Goal: Information Seeking & Learning: Learn about a topic

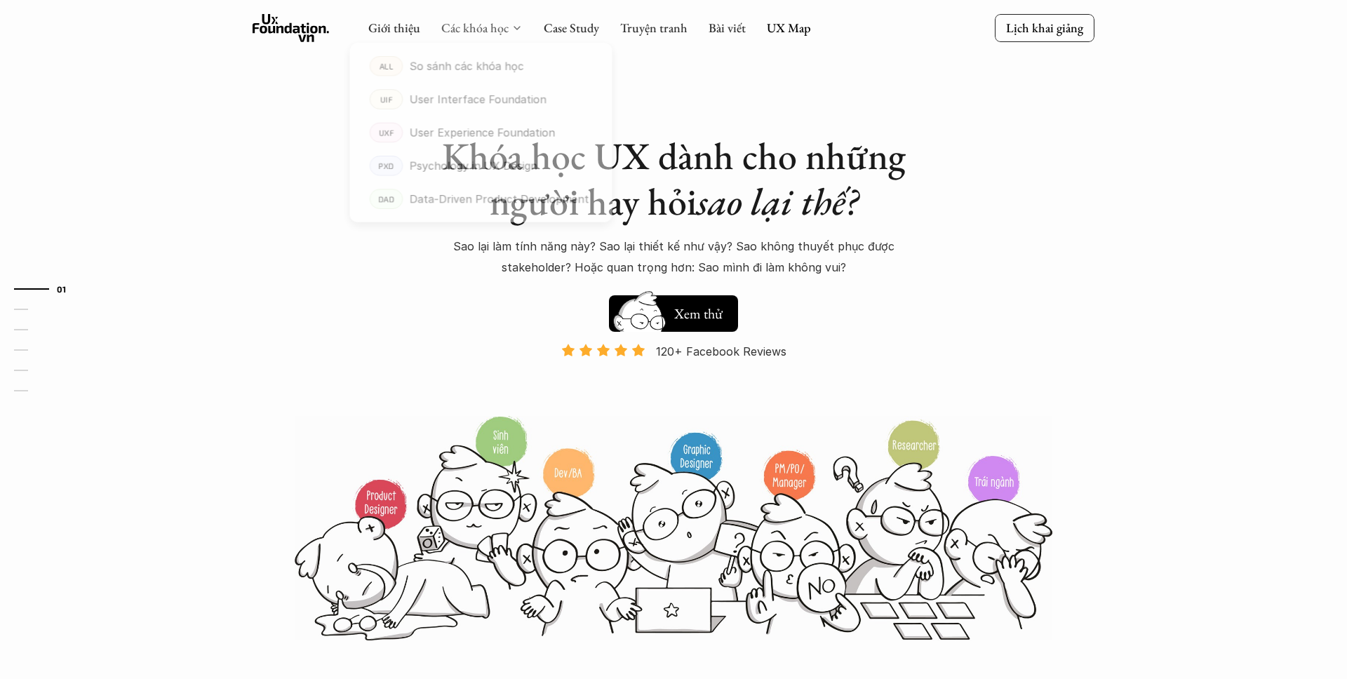
click at [462, 29] on link "Các khóa học" at bounding box center [474, 28] width 67 height 16
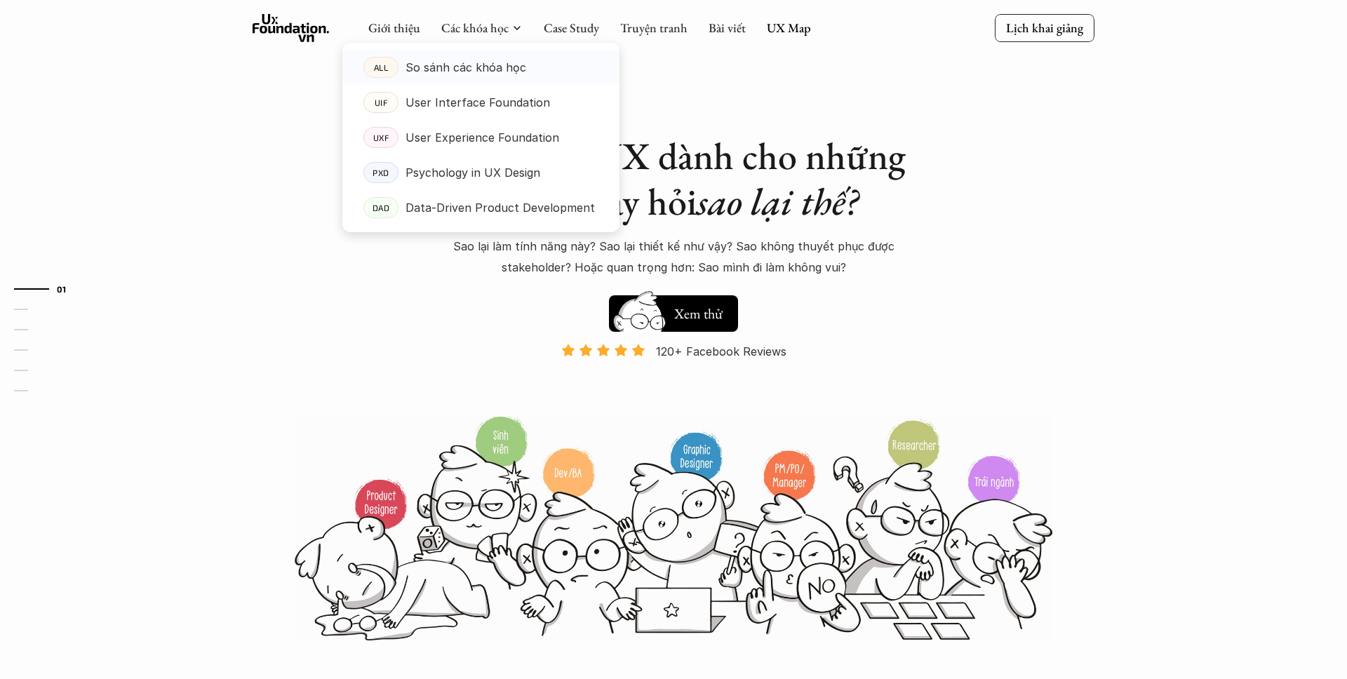
scroll to position [2, 0]
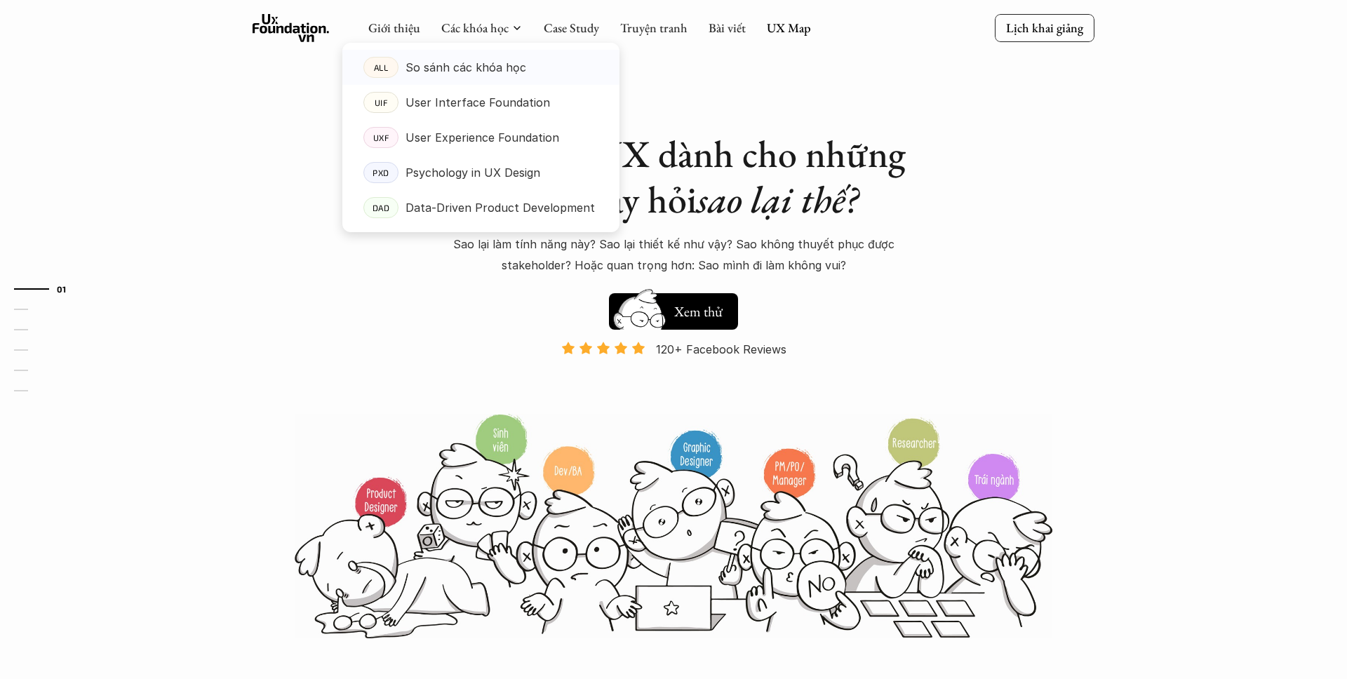
click at [464, 59] on p "So sánh các khóa học" at bounding box center [465, 67] width 121 height 21
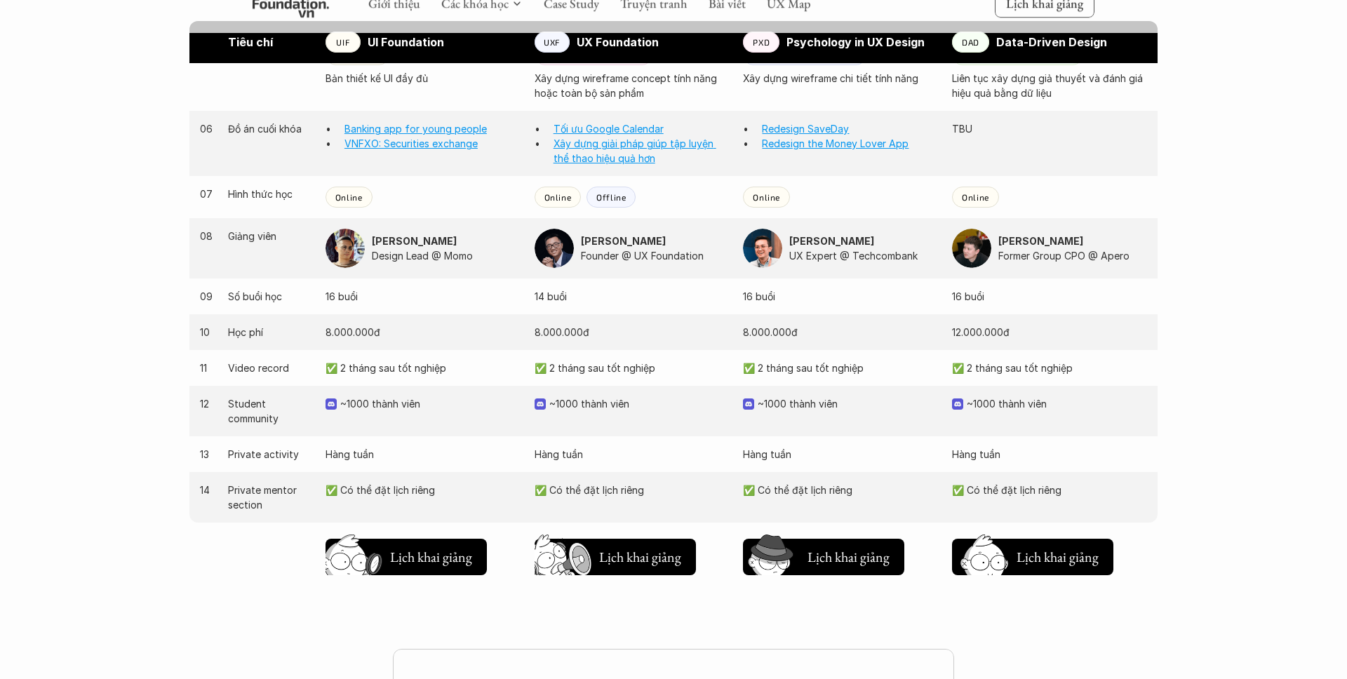
scroll to position [1268, 0]
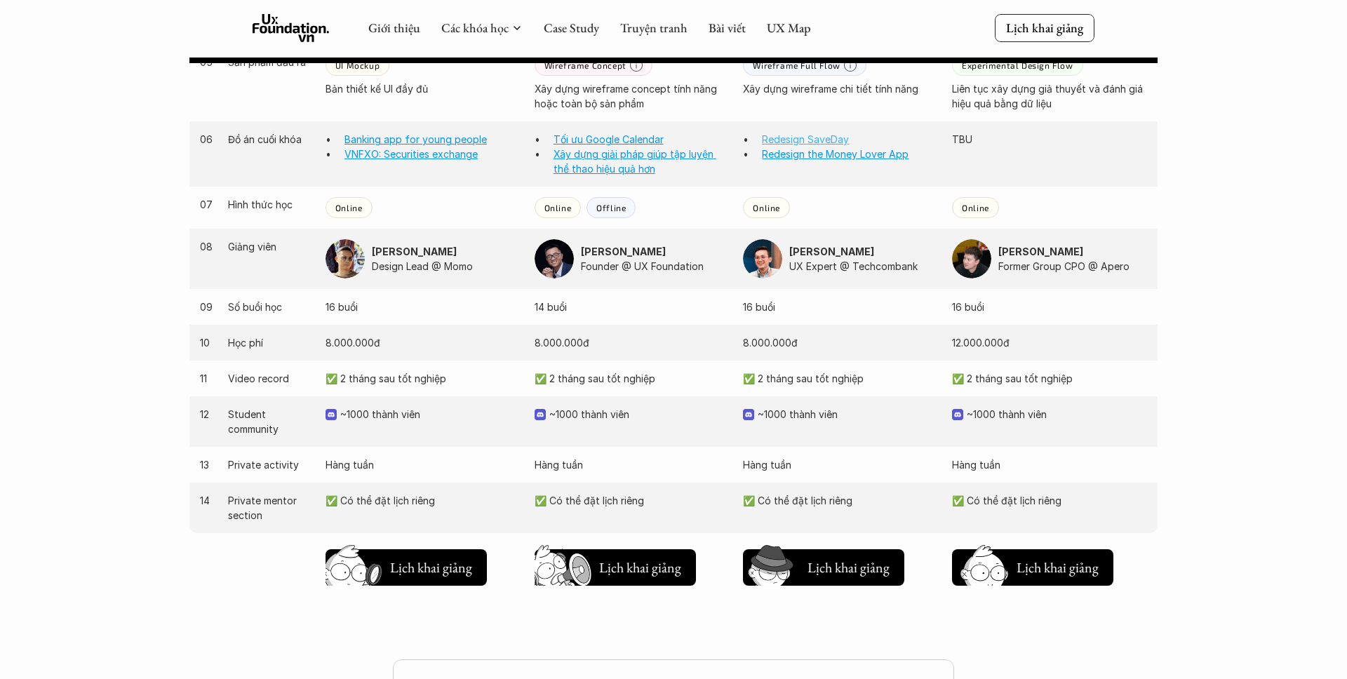
click at [810, 145] on link "Redesign SaveDay" at bounding box center [805, 139] width 87 height 12
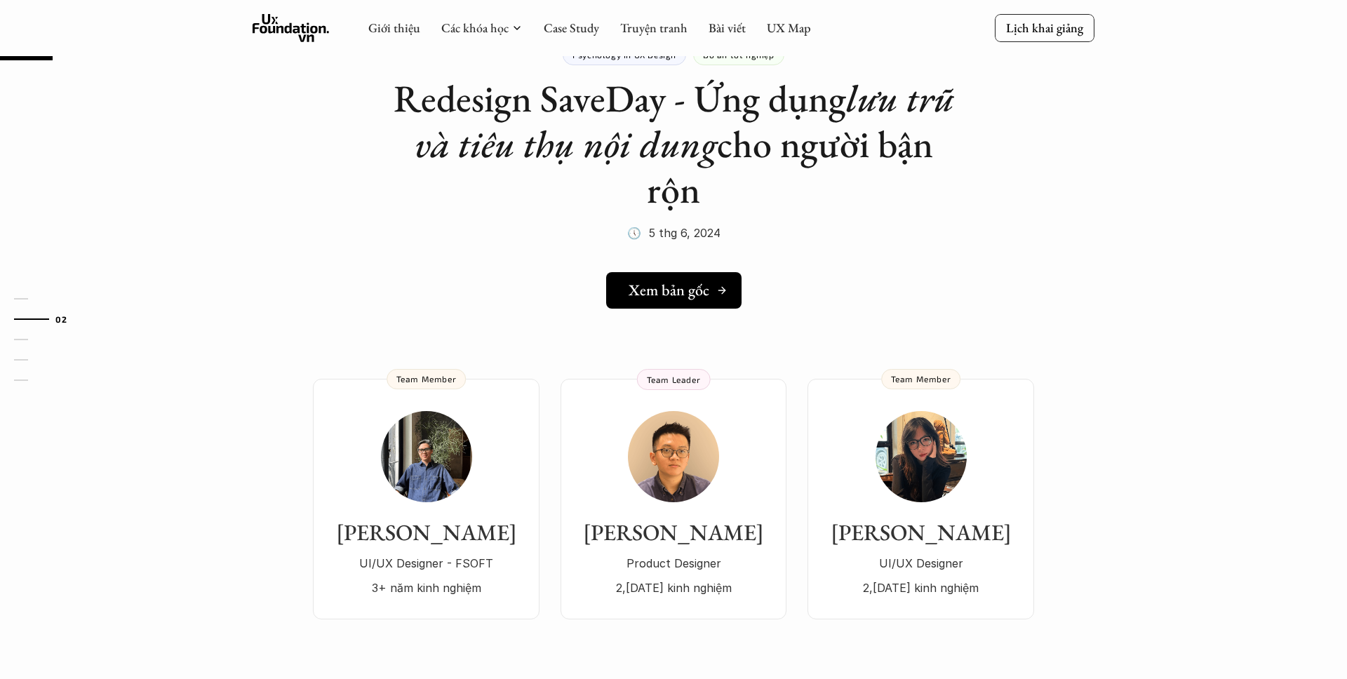
scroll to position [60, 0]
click at [695, 292] on h5 "Xem bản gốc" at bounding box center [669, 291] width 81 height 18
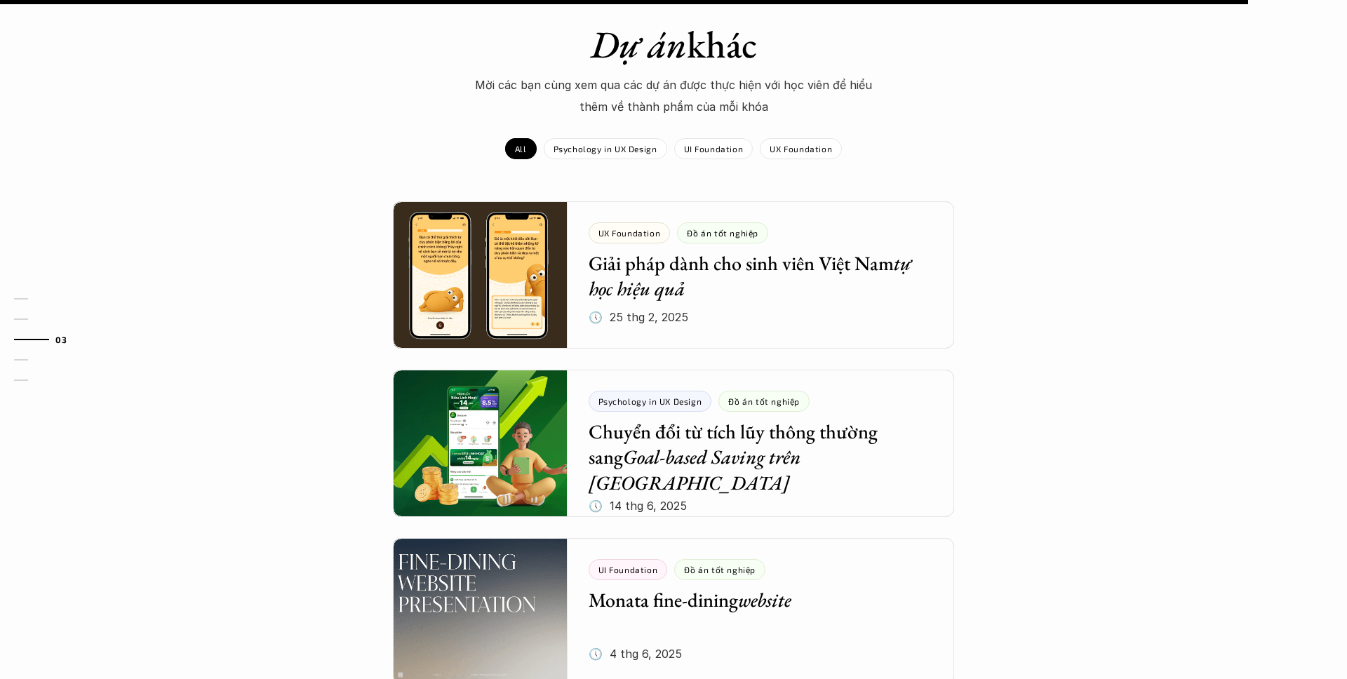
scroll to position [1557, 0]
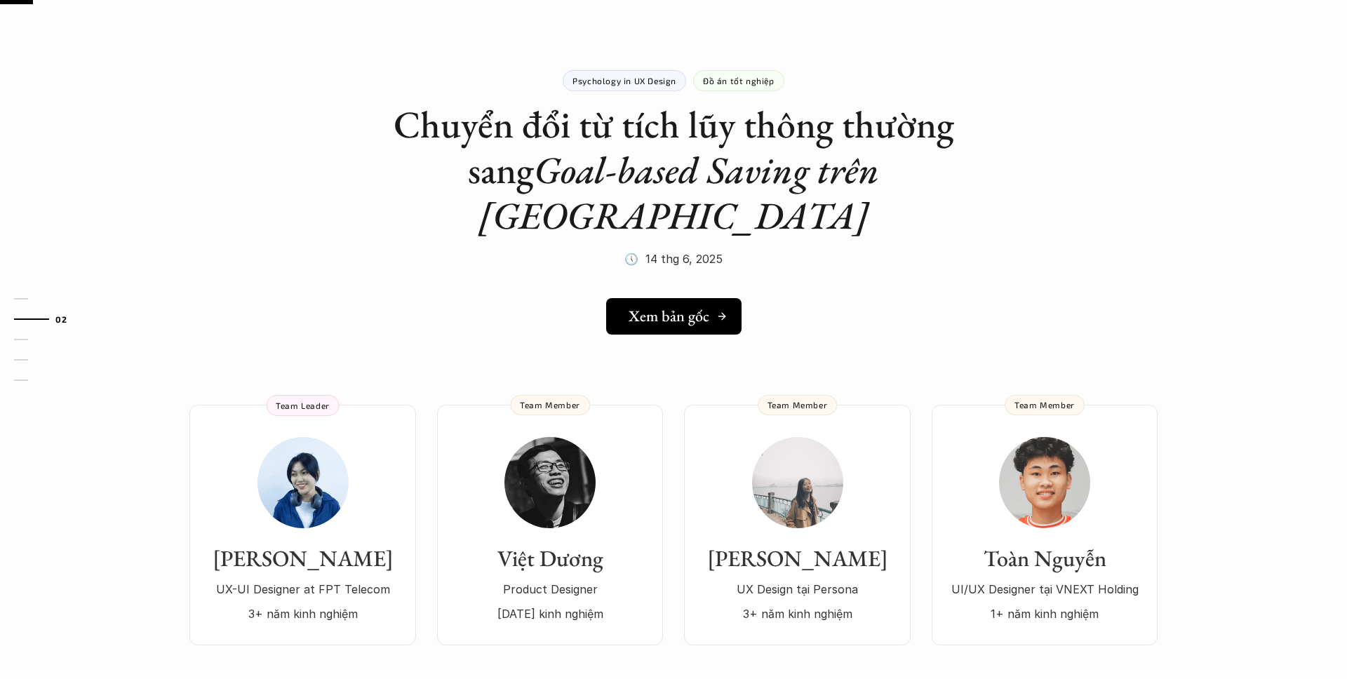
scroll to position [38, 0]
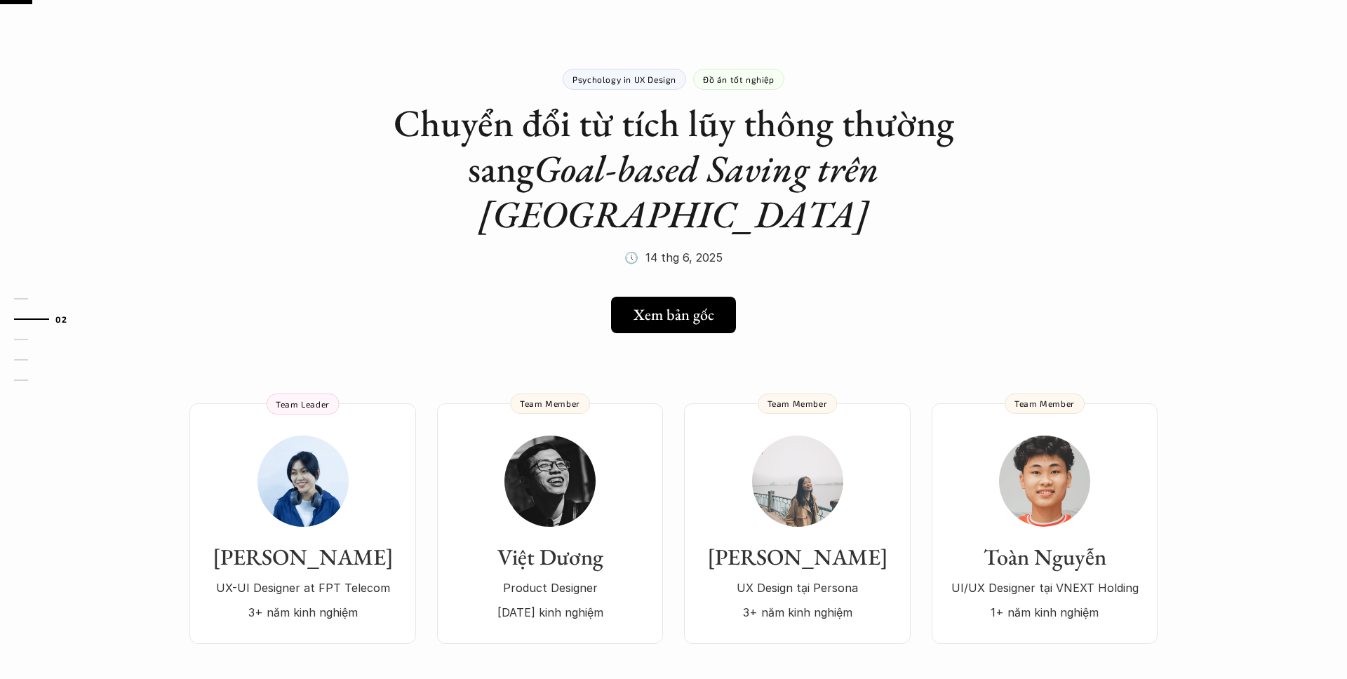
click at [424, 203] on div "Psychology in UX Design Đồ án tốt nghiệp Chuyển đổi từ tích lũy thông thường sa…" at bounding box center [673, 151] width 561 height 235
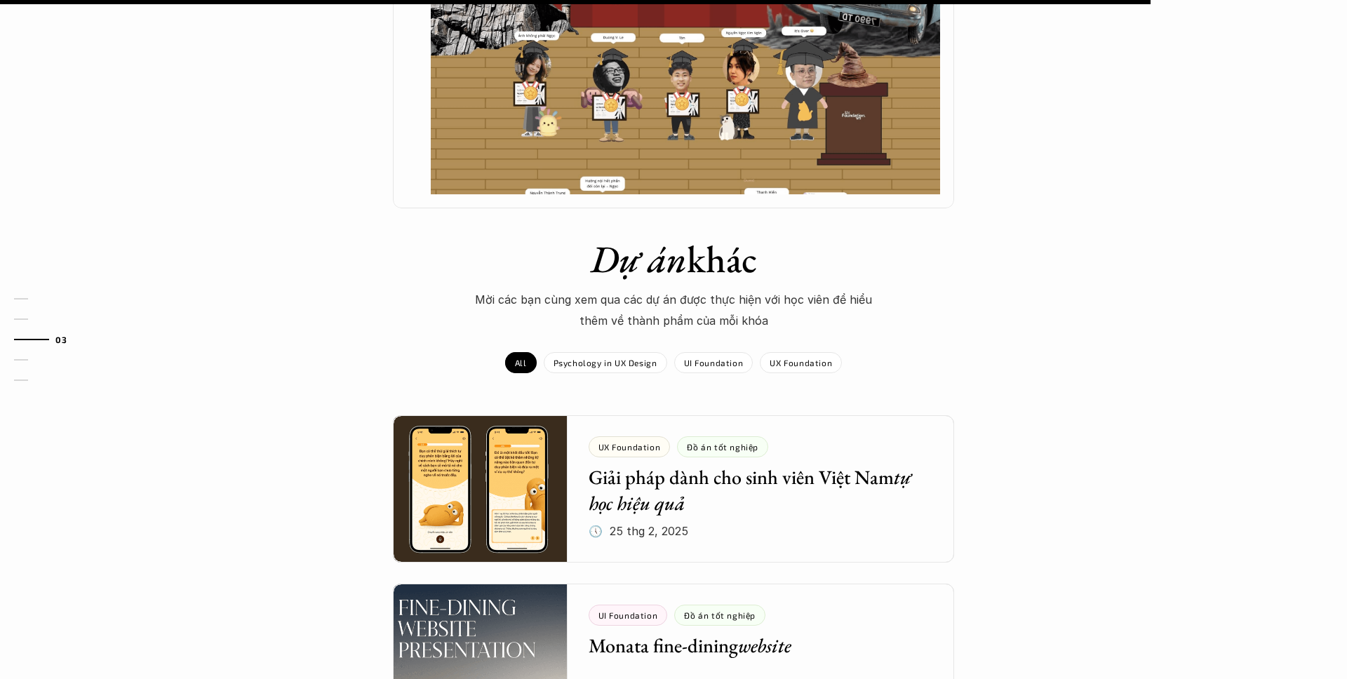
scroll to position [1459, 0]
